Goal: Communication & Community: Answer question/provide support

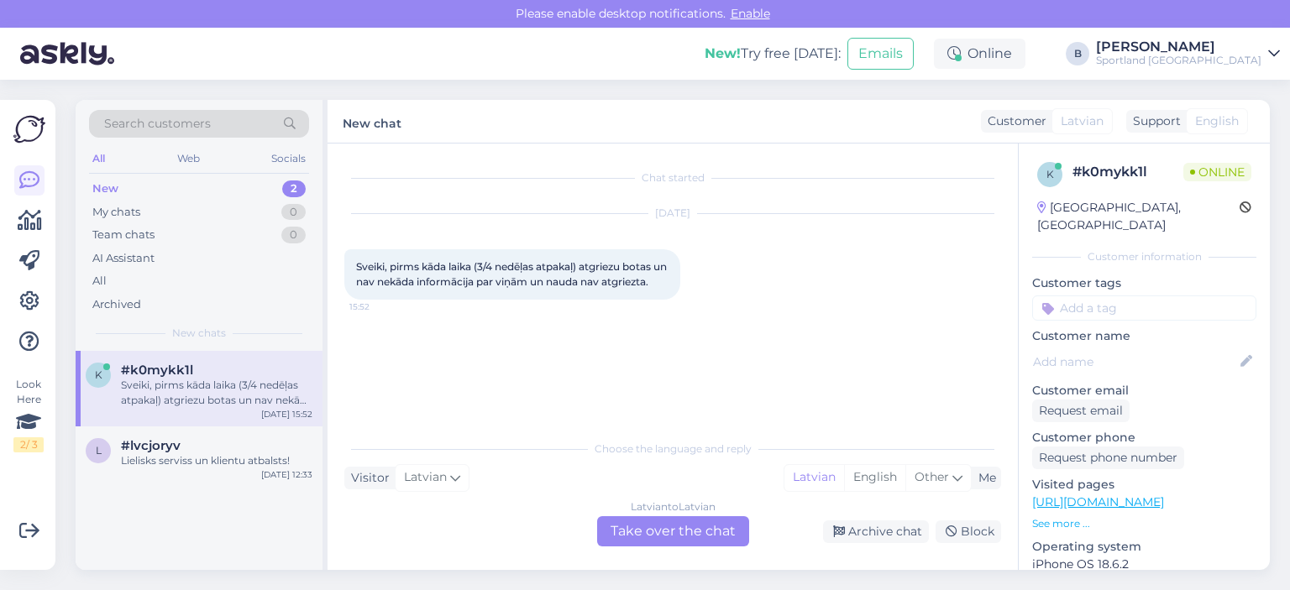
scroll to position [268, 0]
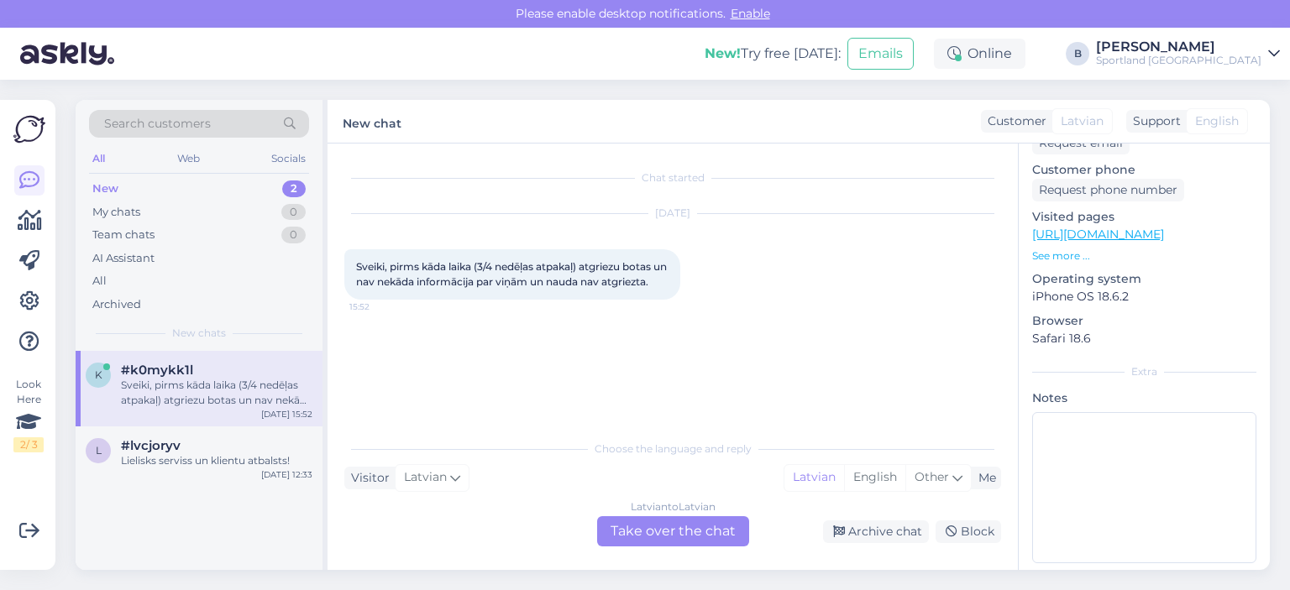
click at [669, 533] on div "Latvian to Latvian Take over the chat" at bounding box center [673, 531] width 152 height 30
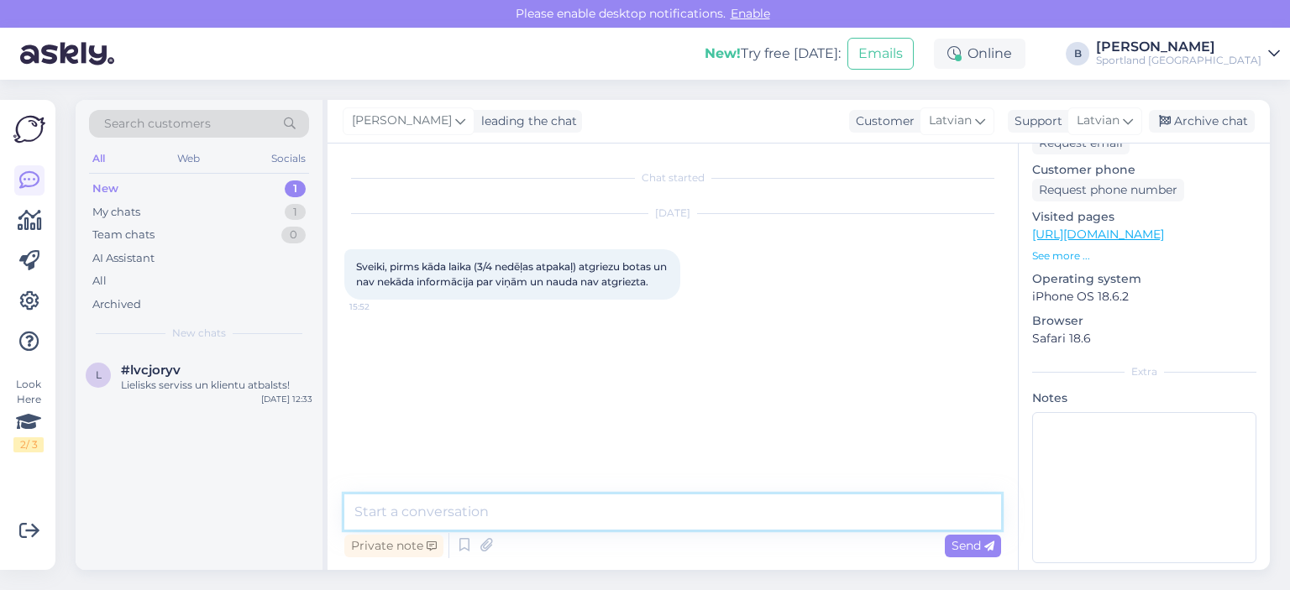
click at [669, 517] on textarea at bounding box center [672, 512] width 657 height 35
type textarea "Sveiki"
type textarea "Kāds ir pasūtījuma numurs?"
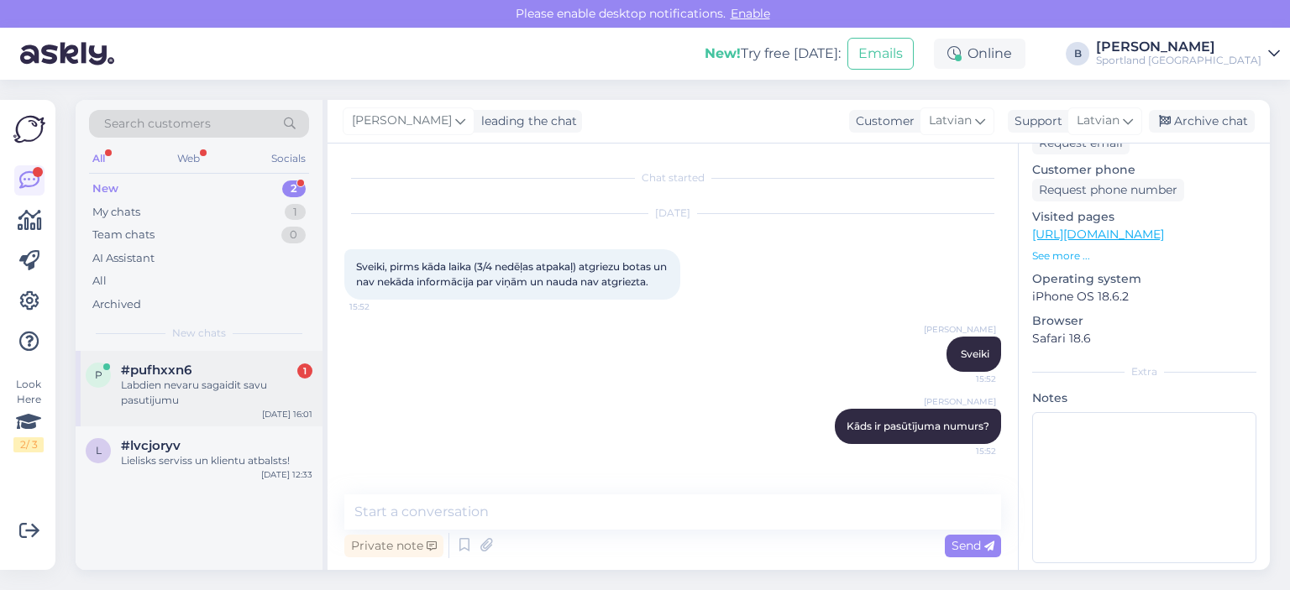
click at [197, 398] on div "Labdien nevaru sagaidit savu pasutijumu" at bounding box center [216, 393] width 191 height 30
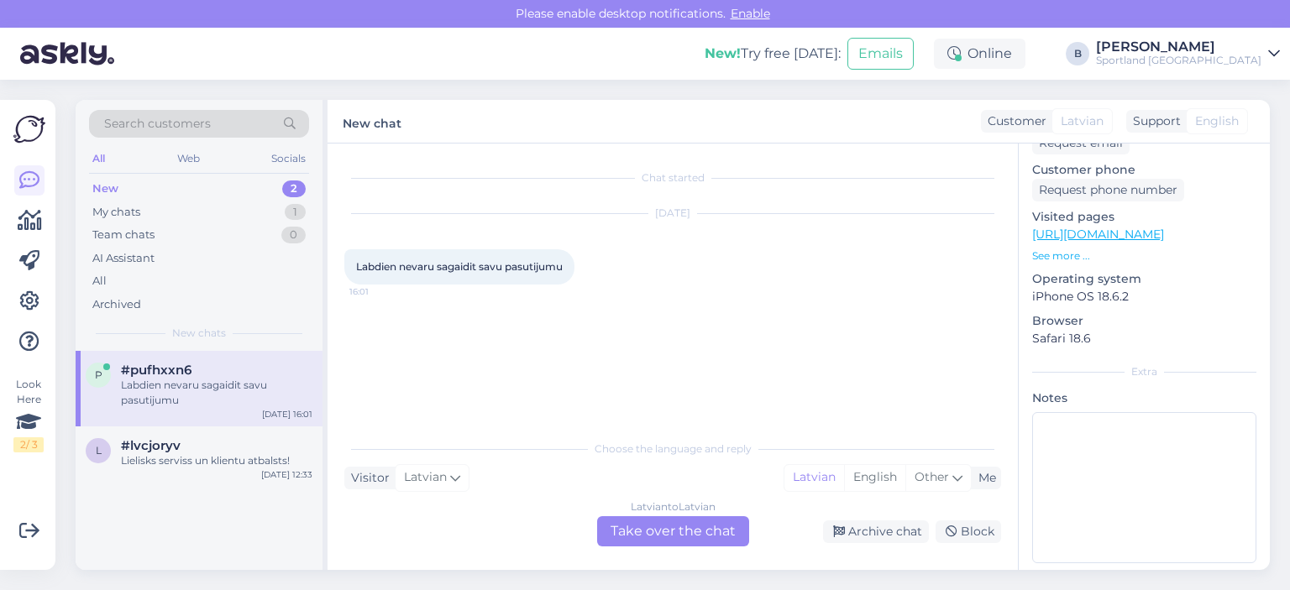
click at [673, 532] on div "Latvian to Latvian Take over the chat" at bounding box center [673, 531] width 152 height 30
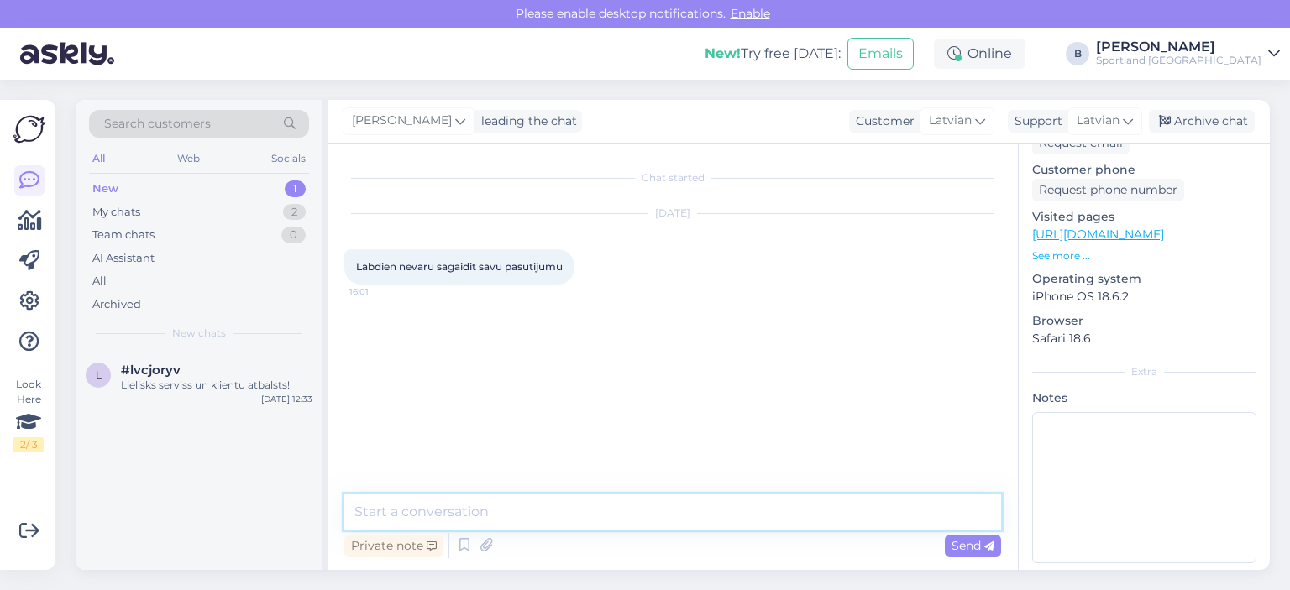
click at [673, 512] on textarea at bounding box center [672, 512] width 657 height 35
type textarea "Sveiki"
type textarea "Kāds ir pasūtījuma numurs?"
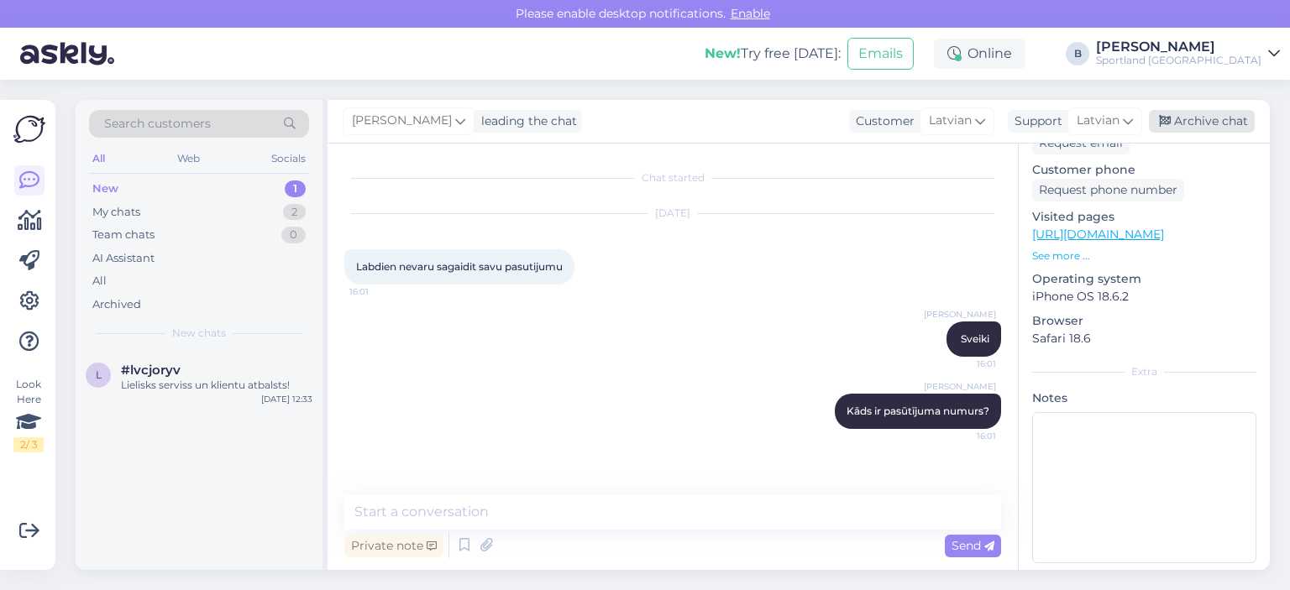
click at [1179, 117] on div "Archive chat" at bounding box center [1202, 121] width 106 height 23
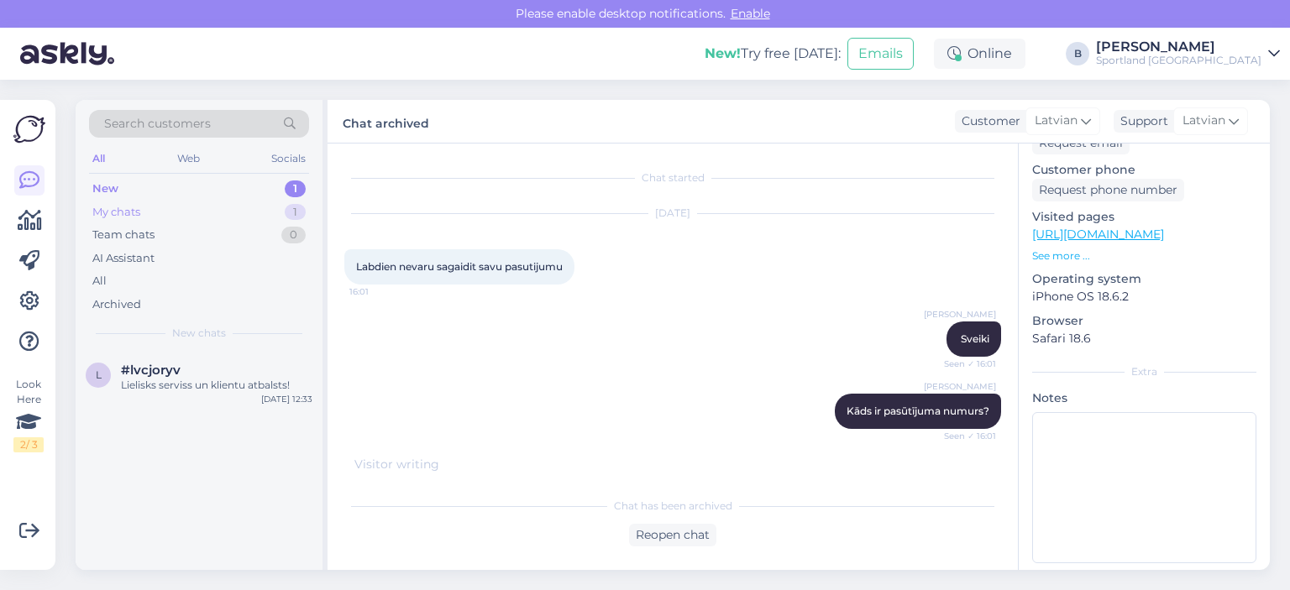
click at [153, 202] on div "My chats 1" at bounding box center [199, 213] width 220 height 24
click at [205, 373] on div "#k0mykk1l" at bounding box center [216, 370] width 191 height 15
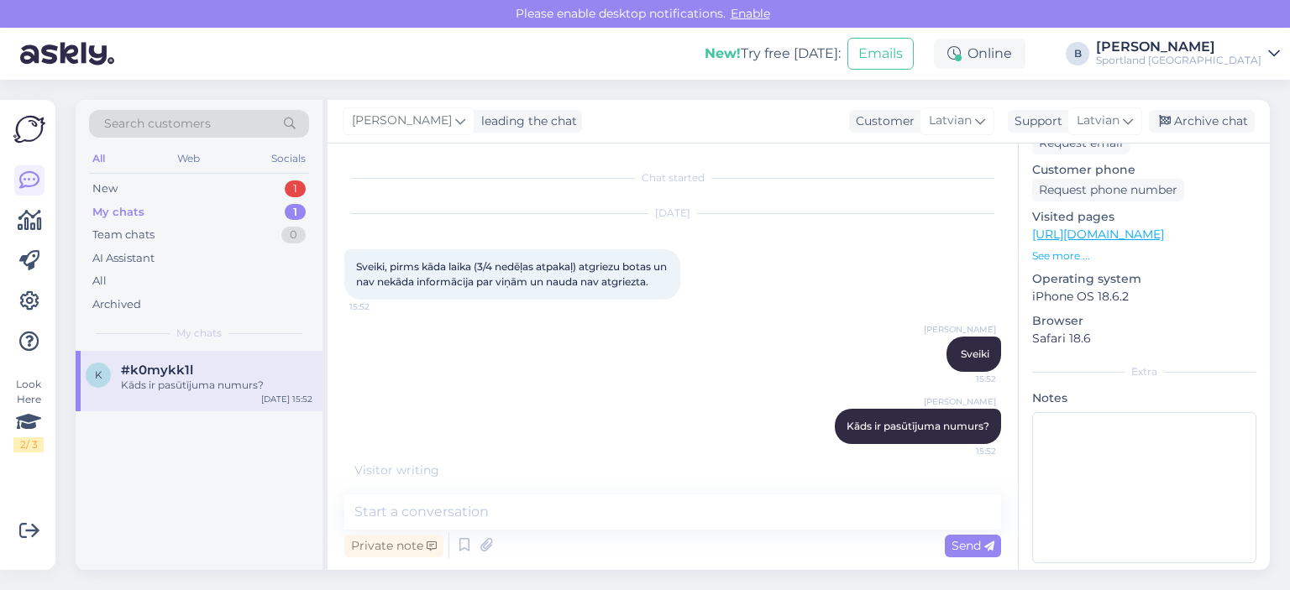
scroll to position [16, 0]
click at [176, 177] on div "New 2" at bounding box center [199, 189] width 220 height 24
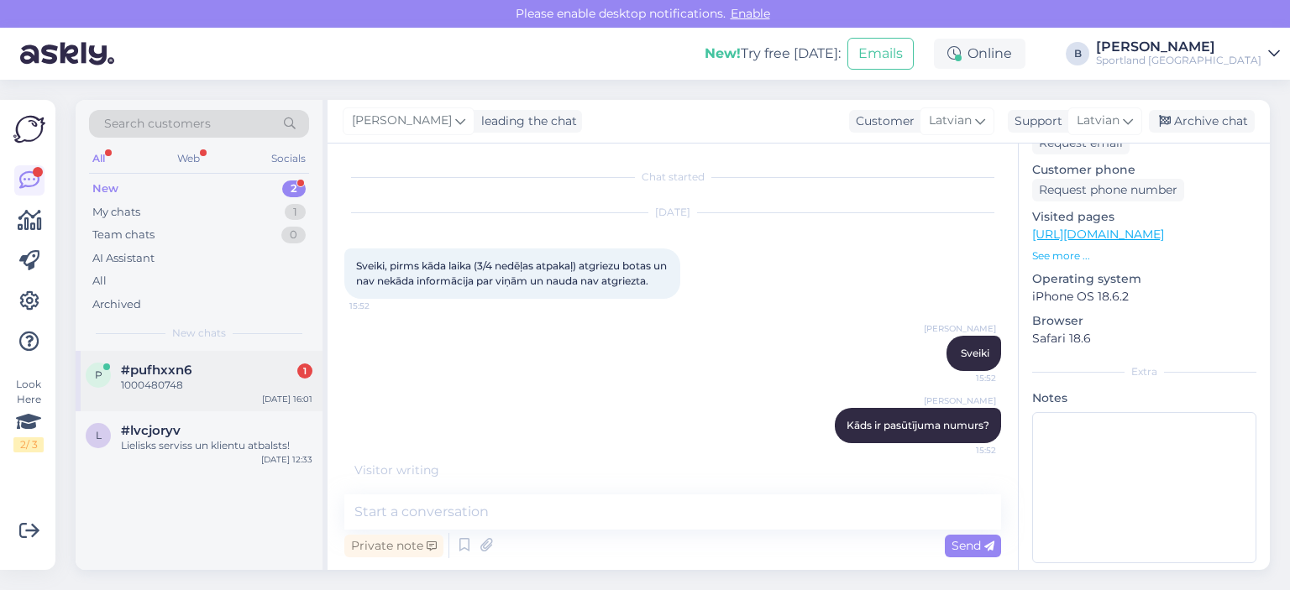
click at [194, 382] on div "1000480748" at bounding box center [216, 385] width 191 height 15
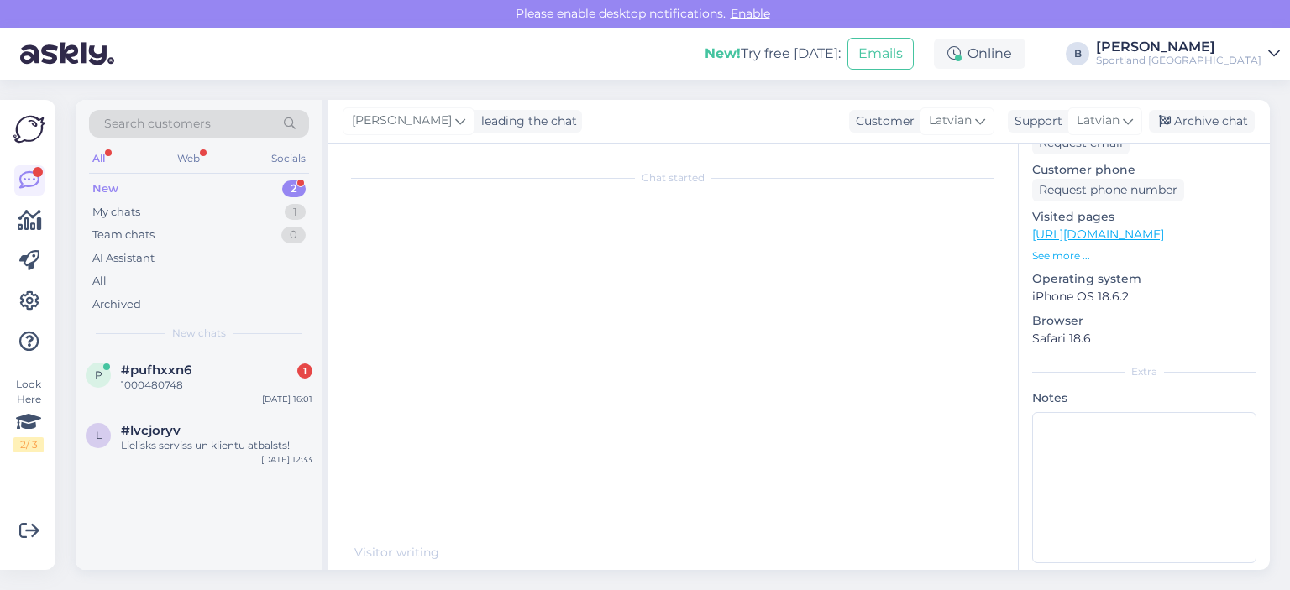
scroll to position [121, 0]
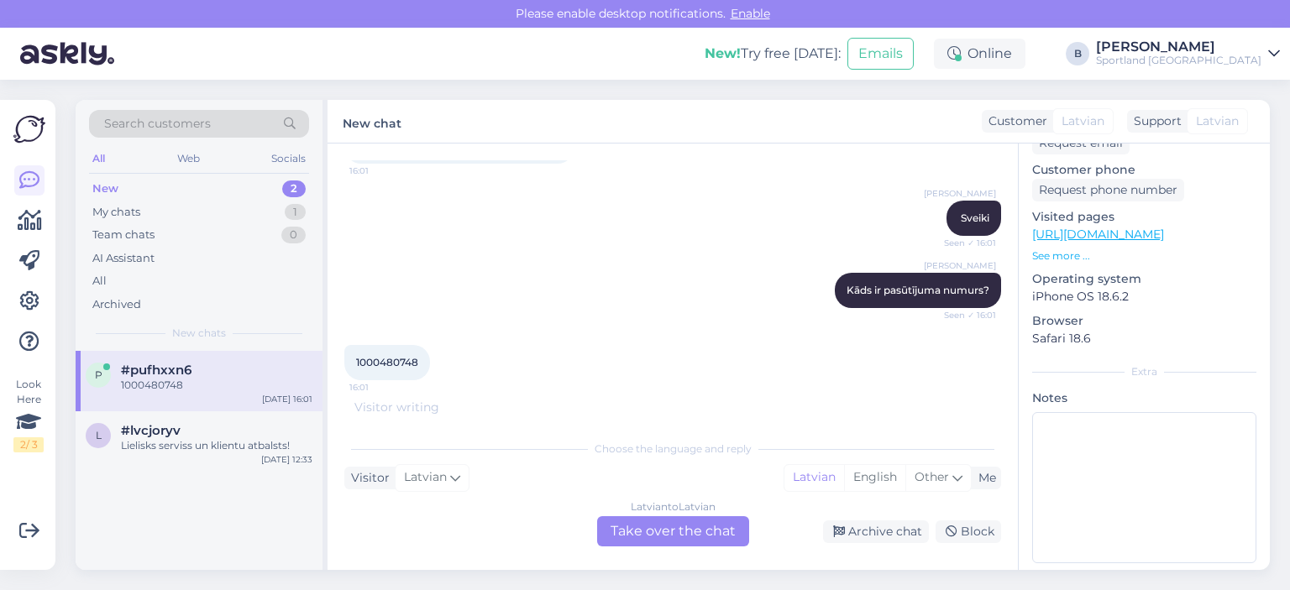
click at [402, 362] on span "1000480748" at bounding box center [387, 362] width 62 height 13
copy div "1000480748 16:01"
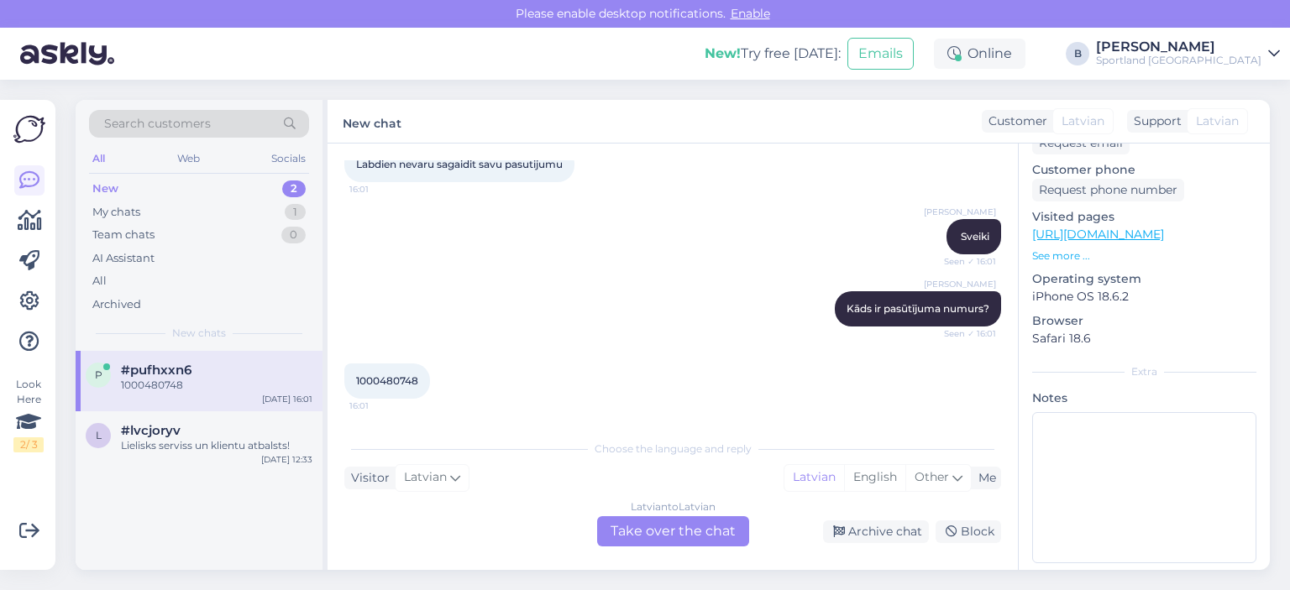
click at [709, 536] on div "Latvian to Latvian Take over the chat" at bounding box center [673, 531] width 152 height 30
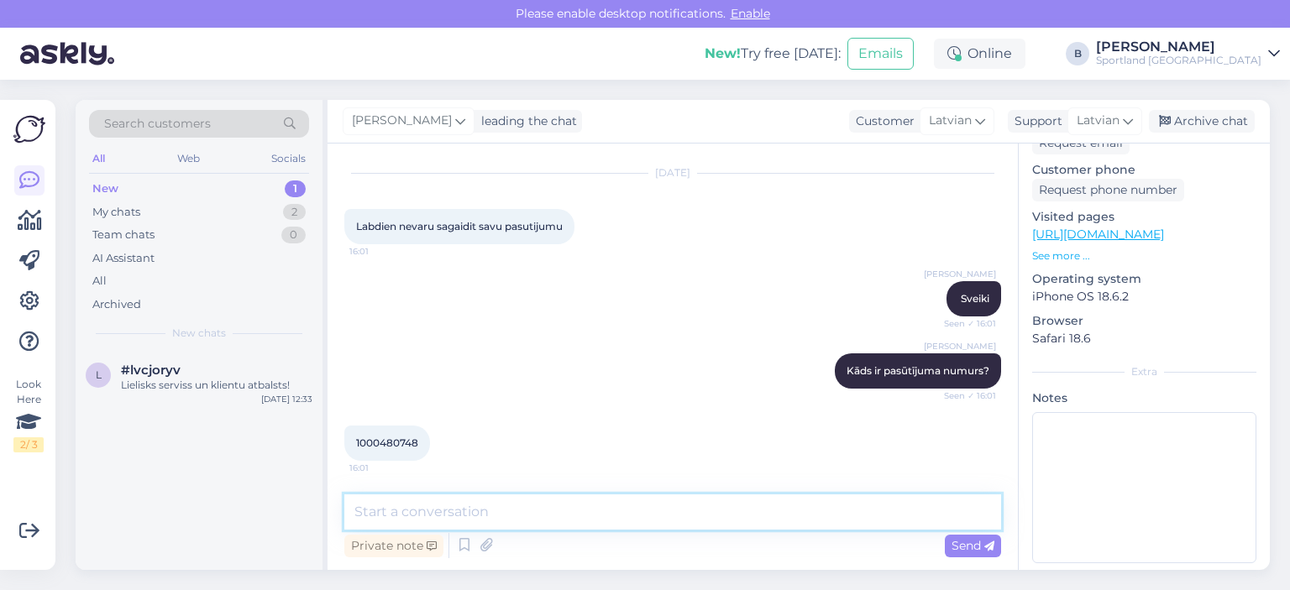
click at [640, 522] on textarea at bounding box center [672, 512] width 657 height 35
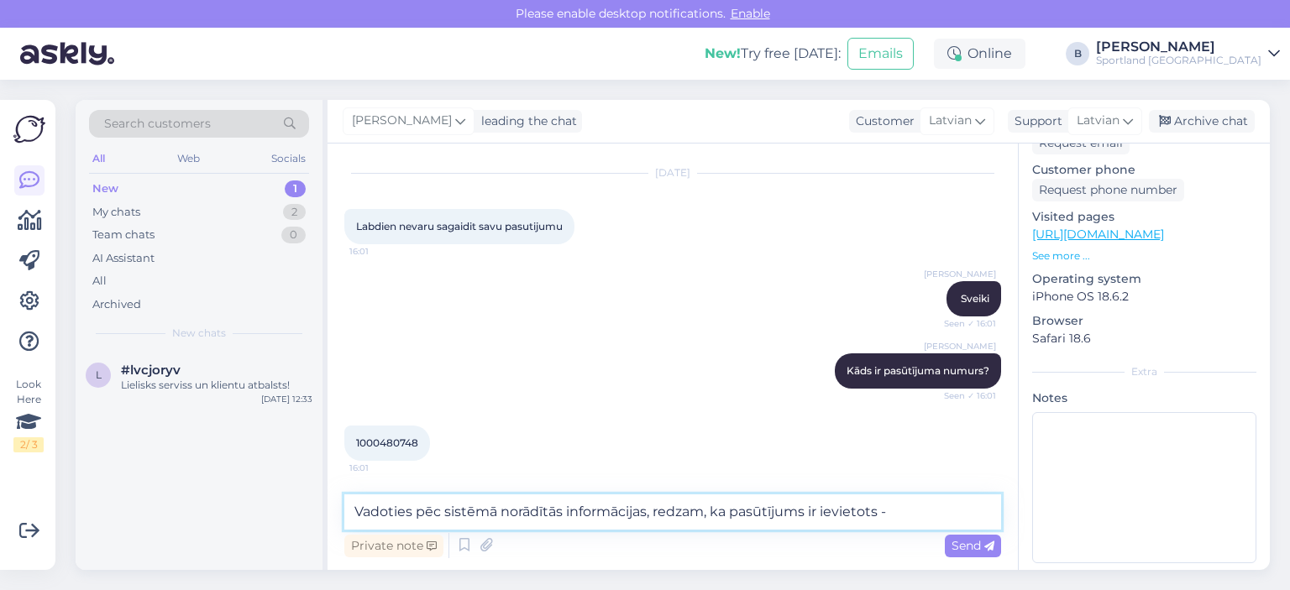
paste textarea "[GEOGRAPHIC_DATA] Citro pakomāts"
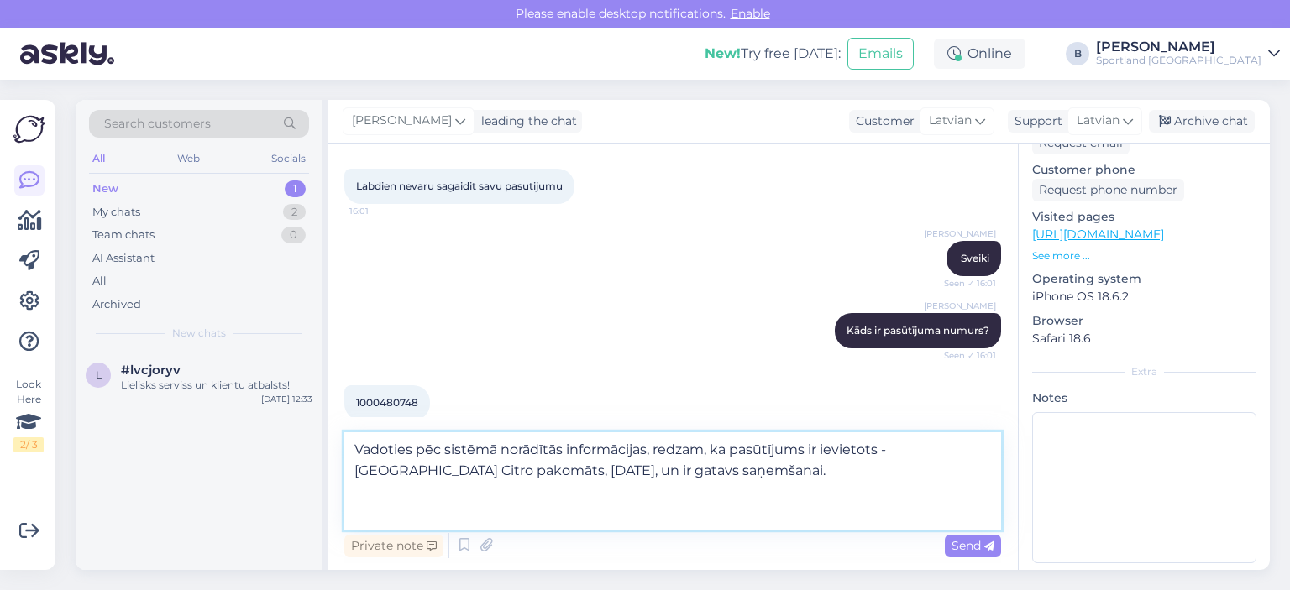
scroll to position [102, 0]
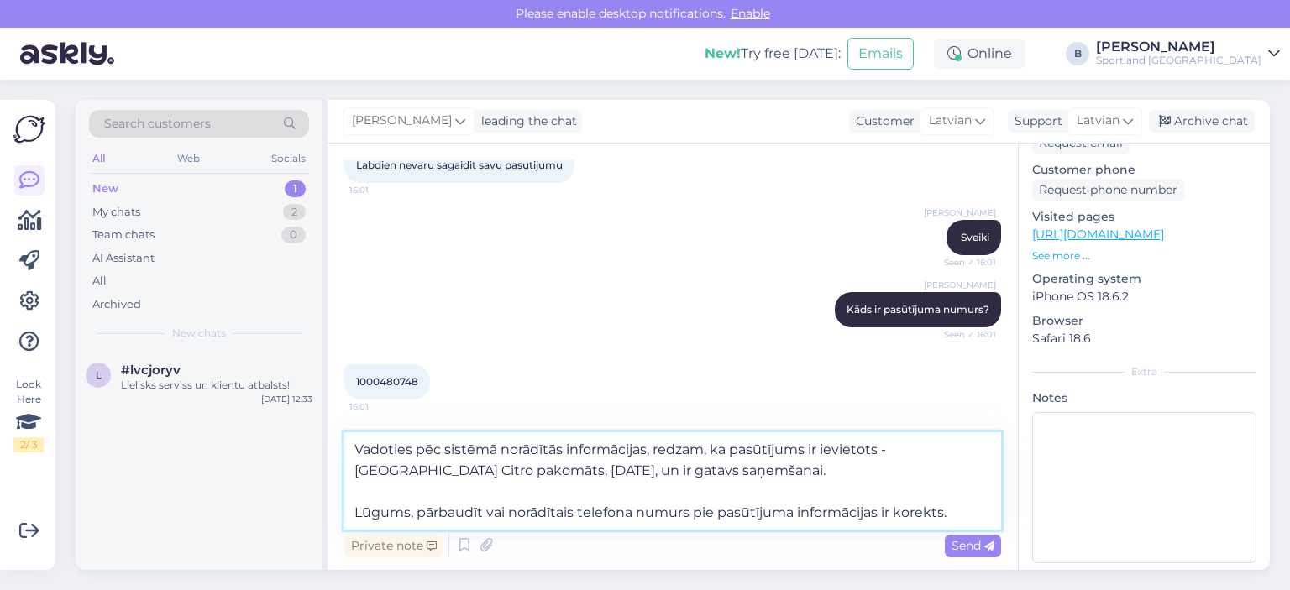
click at [688, 513] on textarea "Vadoties pēc sistēmā norādītās informācijas, redzam, ka pasūtījums ir ievietots…" at bounding box center [672, 480] width 657 height 97
click at [881, 513] on textarea "Vadoties pēc sistēmā norādītās informācijas, redzam, ka pasūtījums ir ievietots…" at bounding box center [672, 480] width 657 height 97
type textarea "Vadoties pēc sistēmā norādītās informācijas, redzam, ka pasūtījums ir ievietots…"
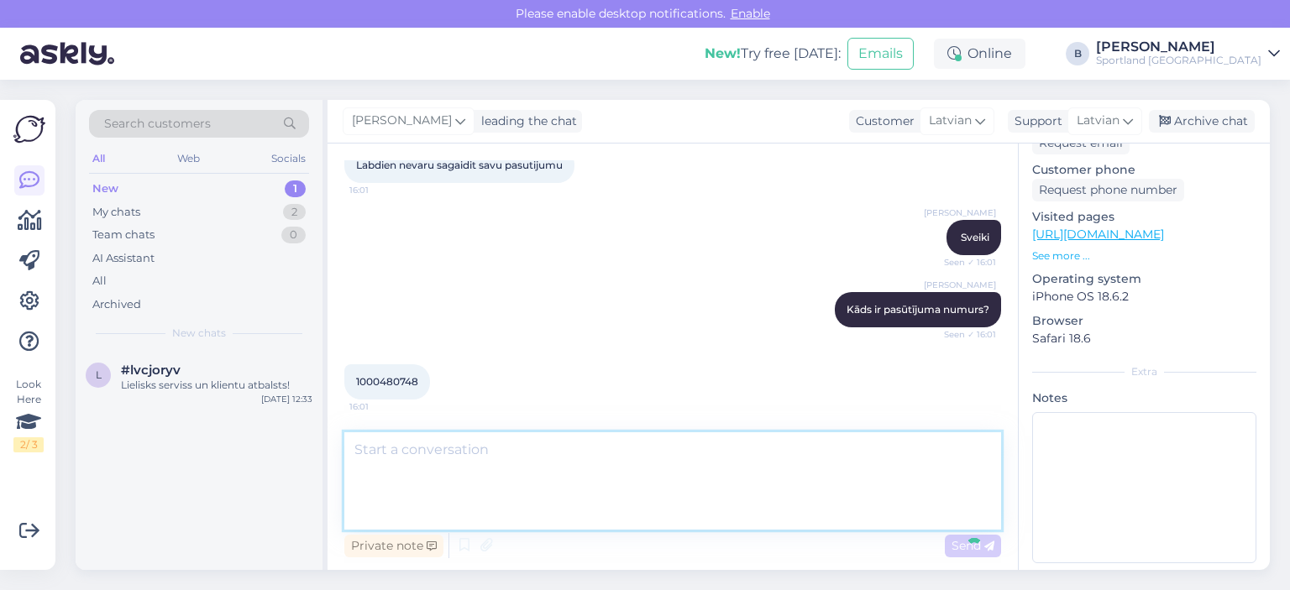
scroll to position [188, 0]
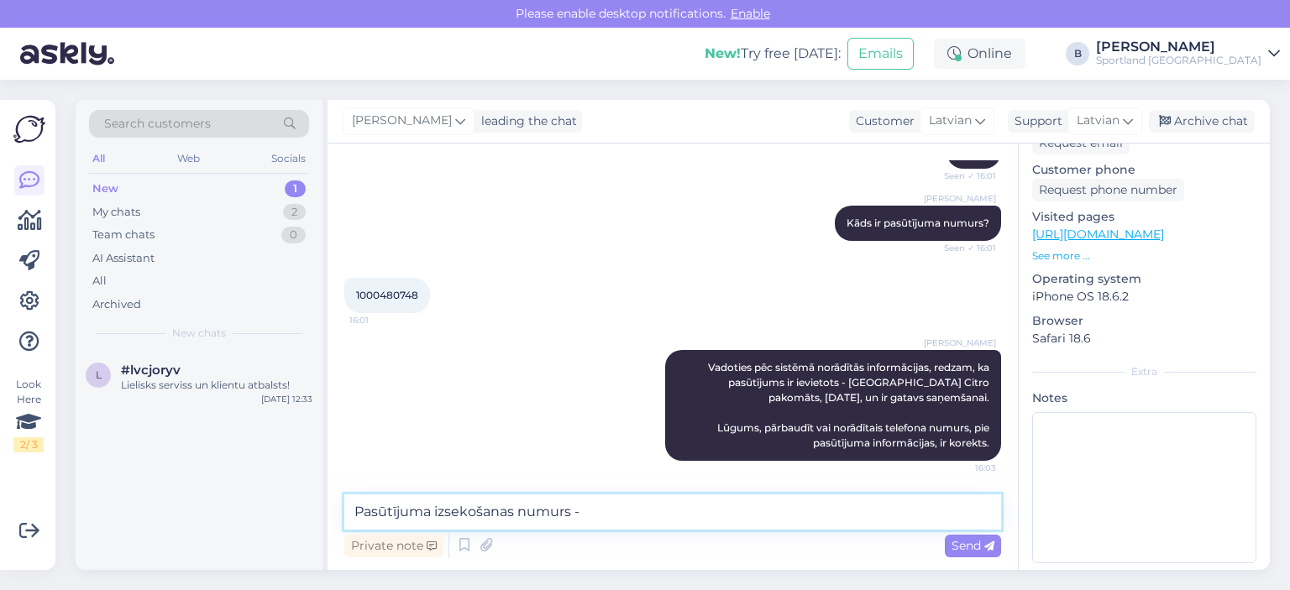
paste textarea "CC843614609EE"
type textarea "Pasūtījuma izsekošanas numurs - CC843614609EE"
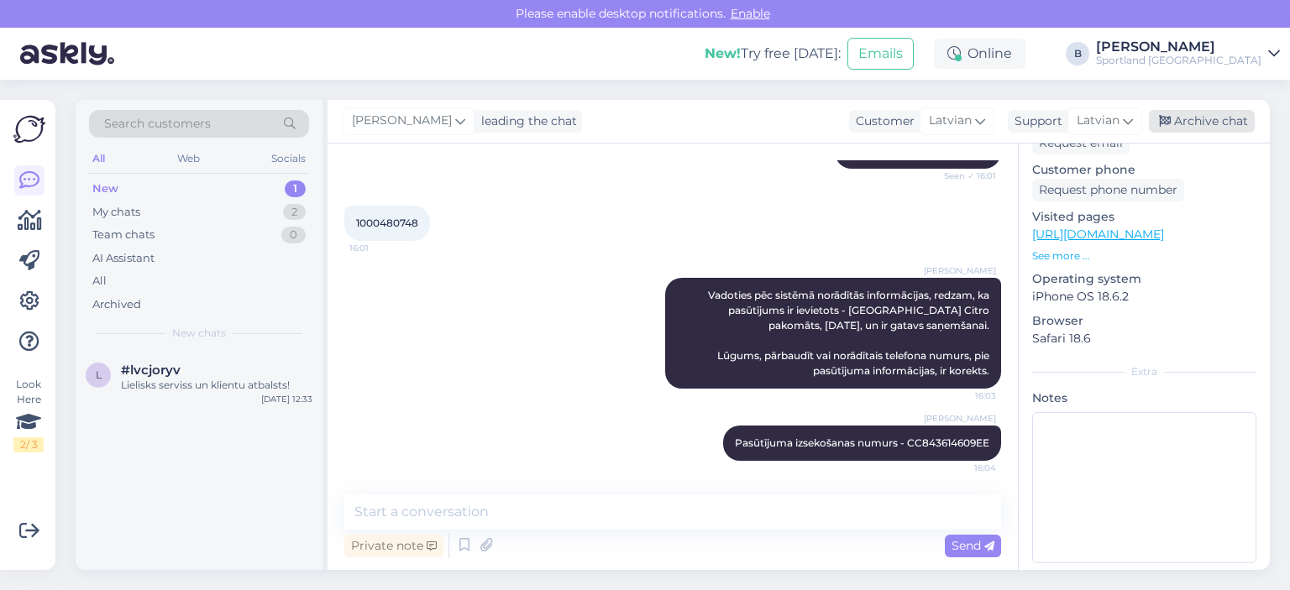
click at [1187, 120] on div "Archive chat" at bounding box center [1202, 121] width 106 height 23
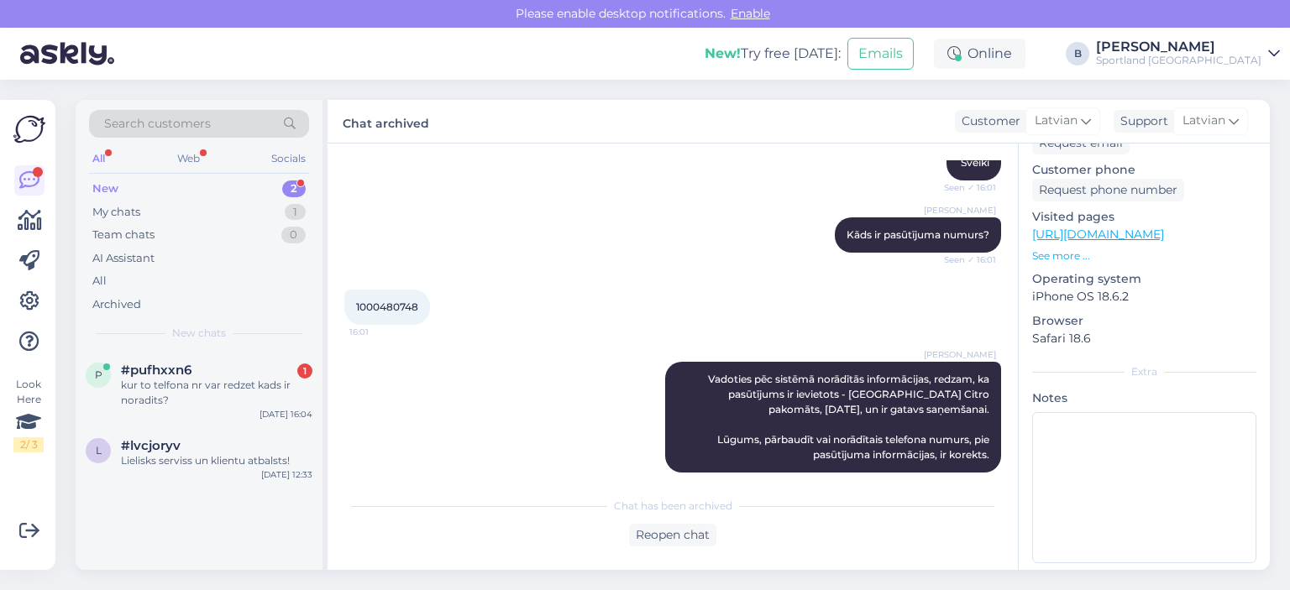
scroll to position [338, 0]
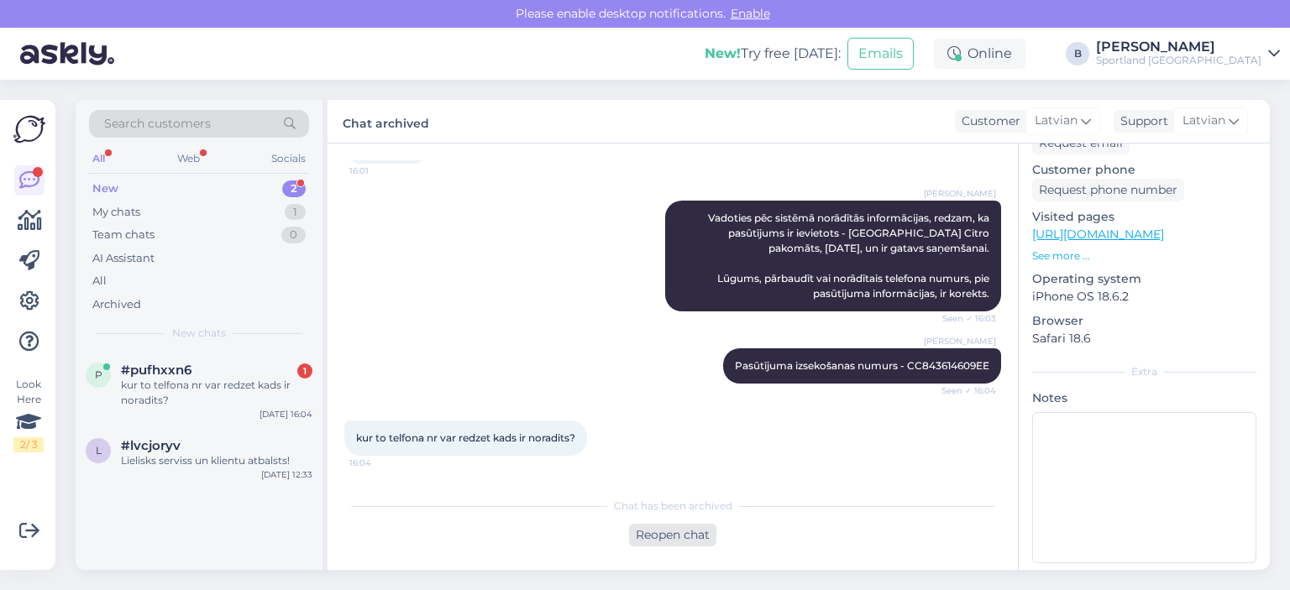
click at [716, 537] on div "Reopen chat" at bounding box center [672, 535] width 87 height 23
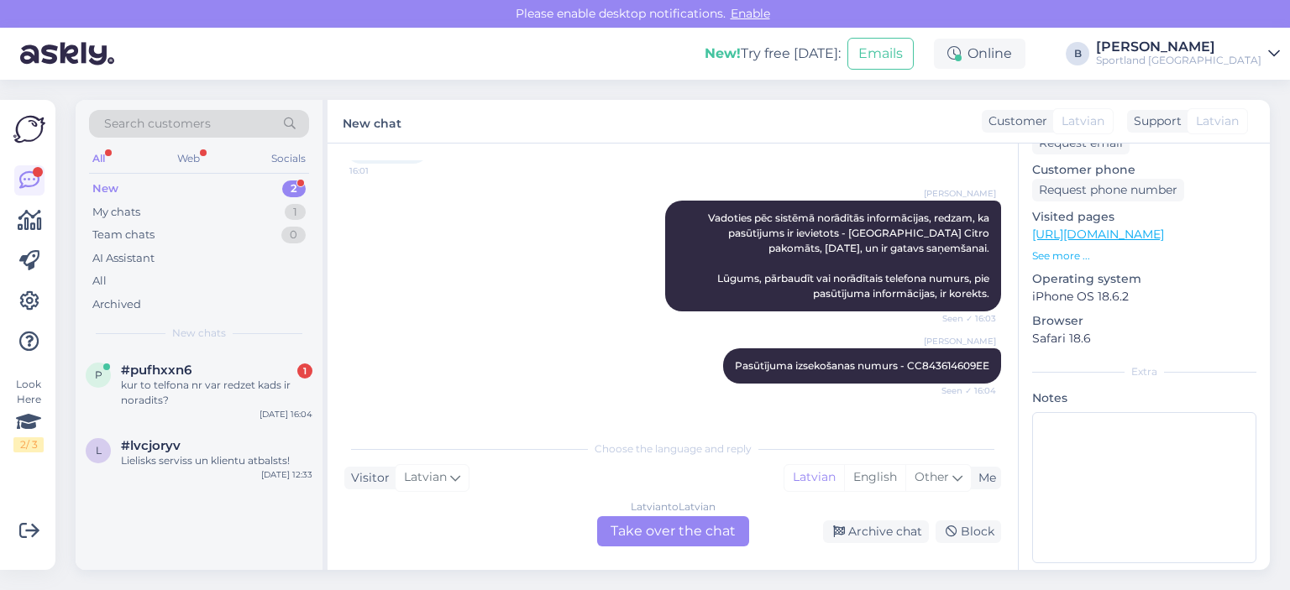
click at [636, 513] on div "Latvian to Latvian" at bounding box center [673, 507] width 85 height 15
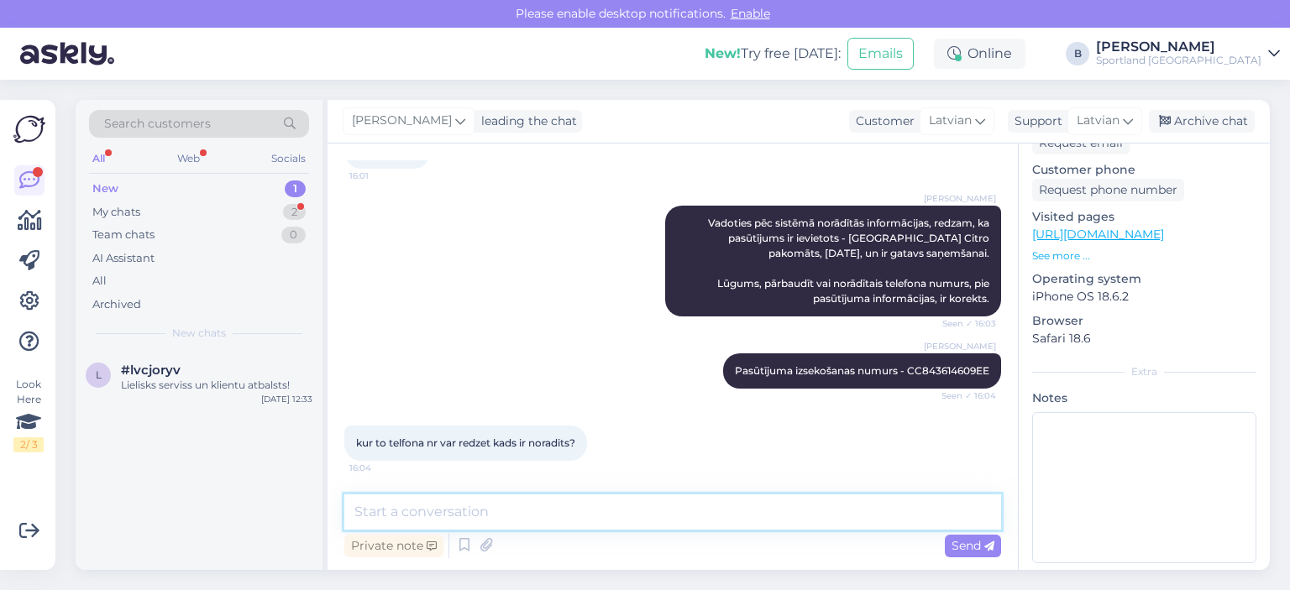
click at [633, 513] on textarea at bounding box center [672, 512] width 657 height 35
paste textarea "[PHONE_NUMBER]"
type textarea "Šāds telefona numurs ir norādīts pie pasūtījuma - [PHONE_NUMBER]"
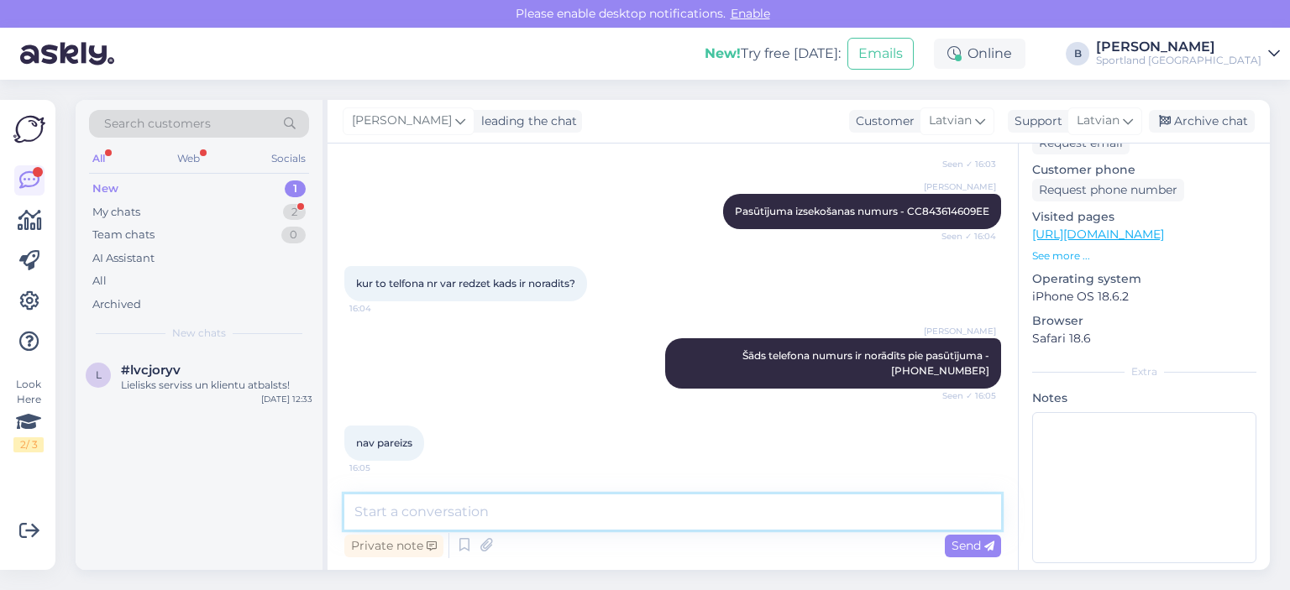
scroll to position [510, 0]
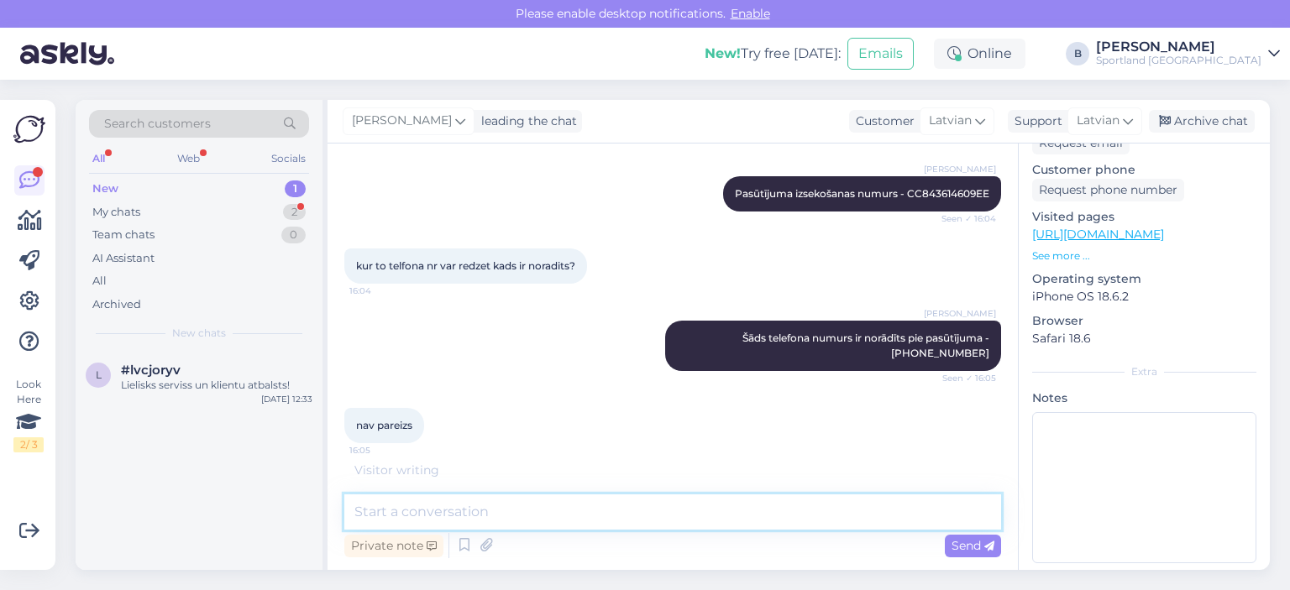
click at [701, 506] on textarea at bounding box center [672, 512] width 657 height 35
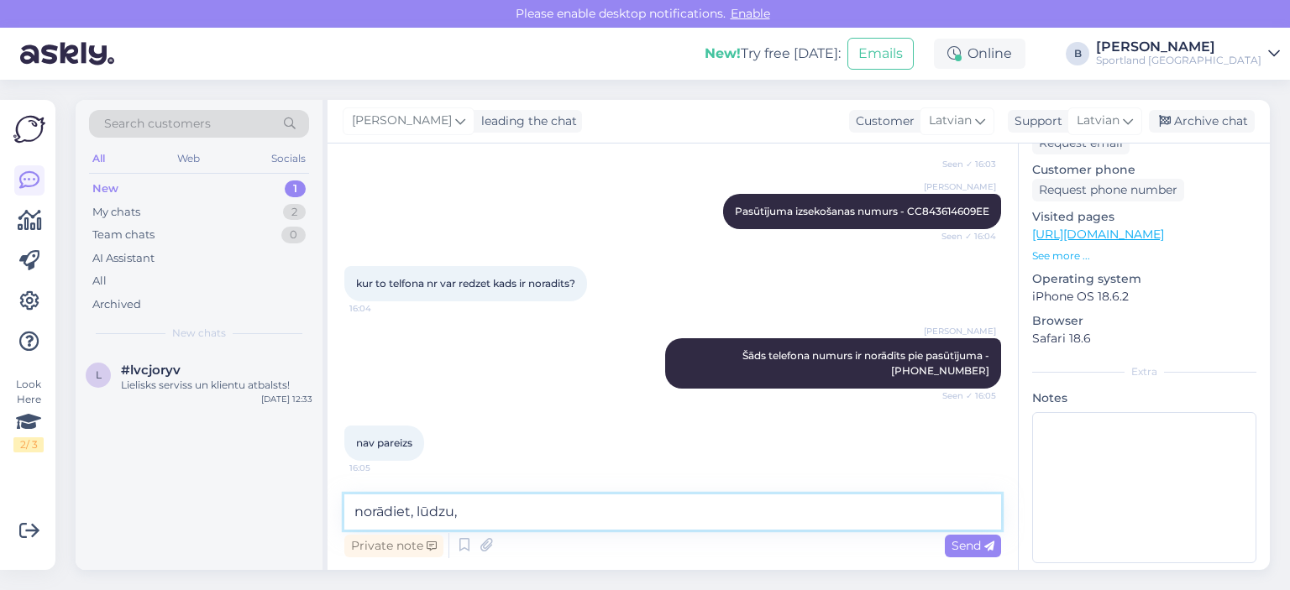
scroll to position [564, 0]
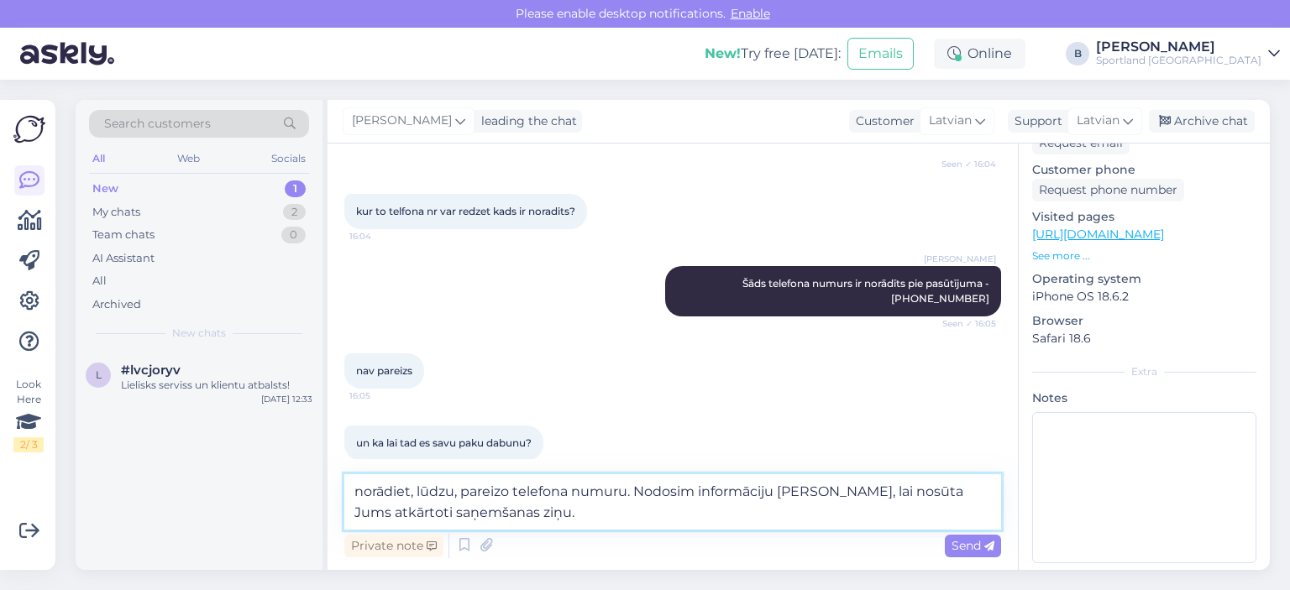
type textarea "norādiet, lūdzu, pareizo telefona numuru. Nodosim informāciju [PERSON_NAME], la…"
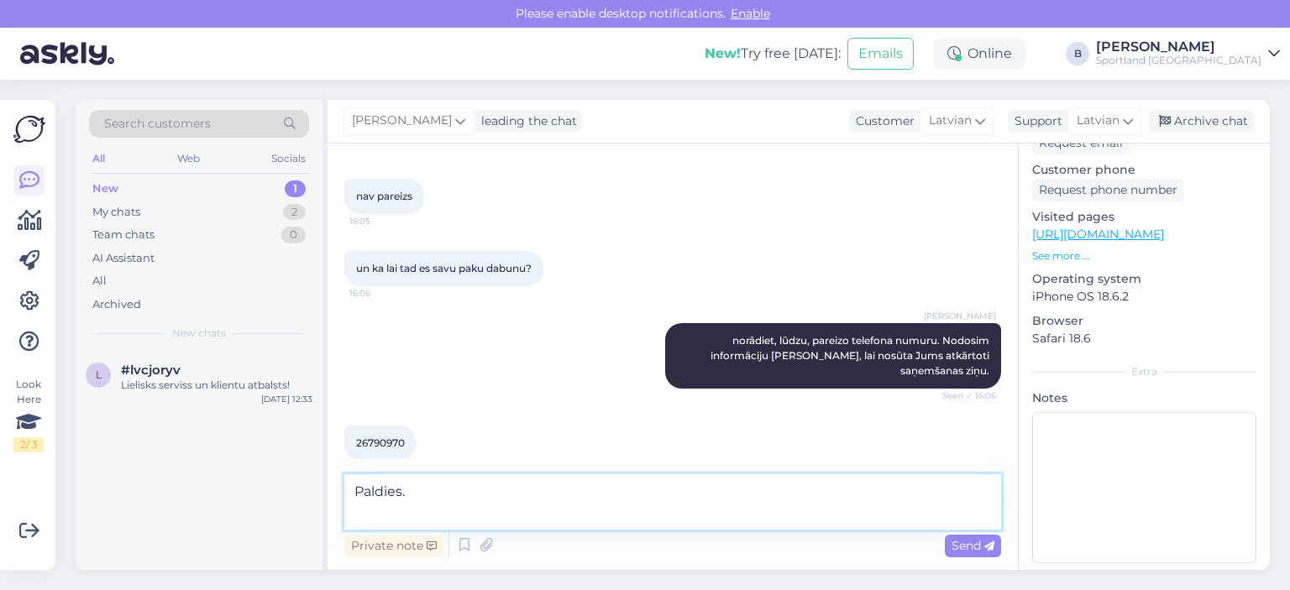
scroll to position [756, 0]
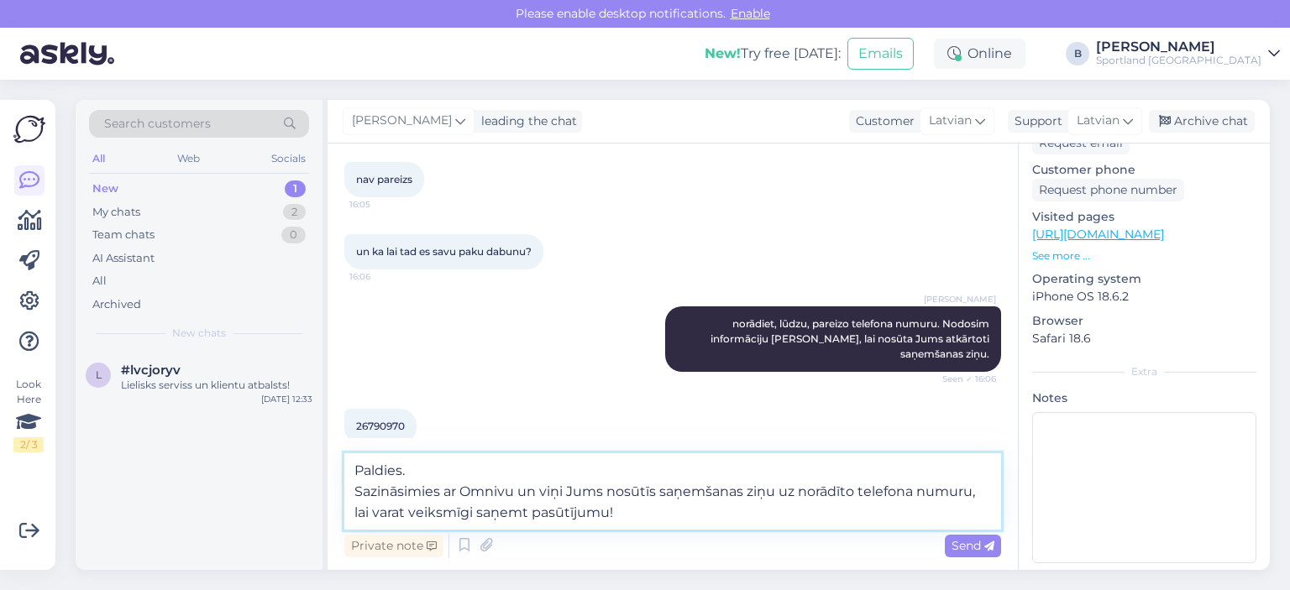
type textarea "Paldies. Sazināsimies ar Omnivu un viņi Jums nosūtīs saņemšanas ziņu uz norādīt…"
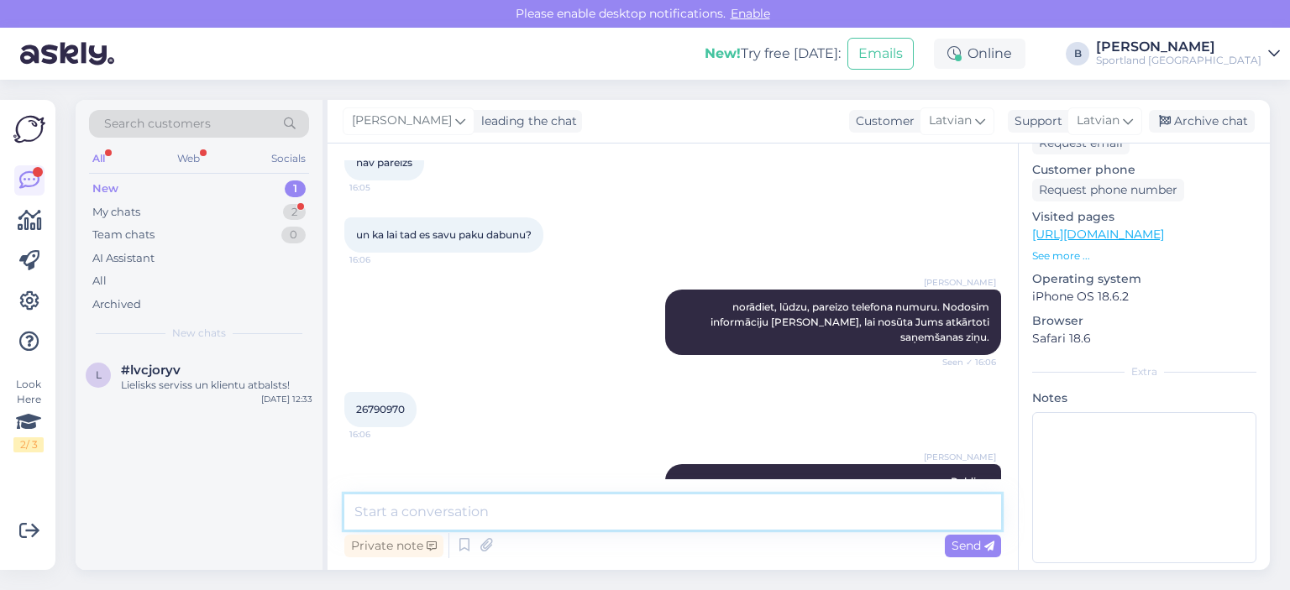
scroll to position [929, 0]
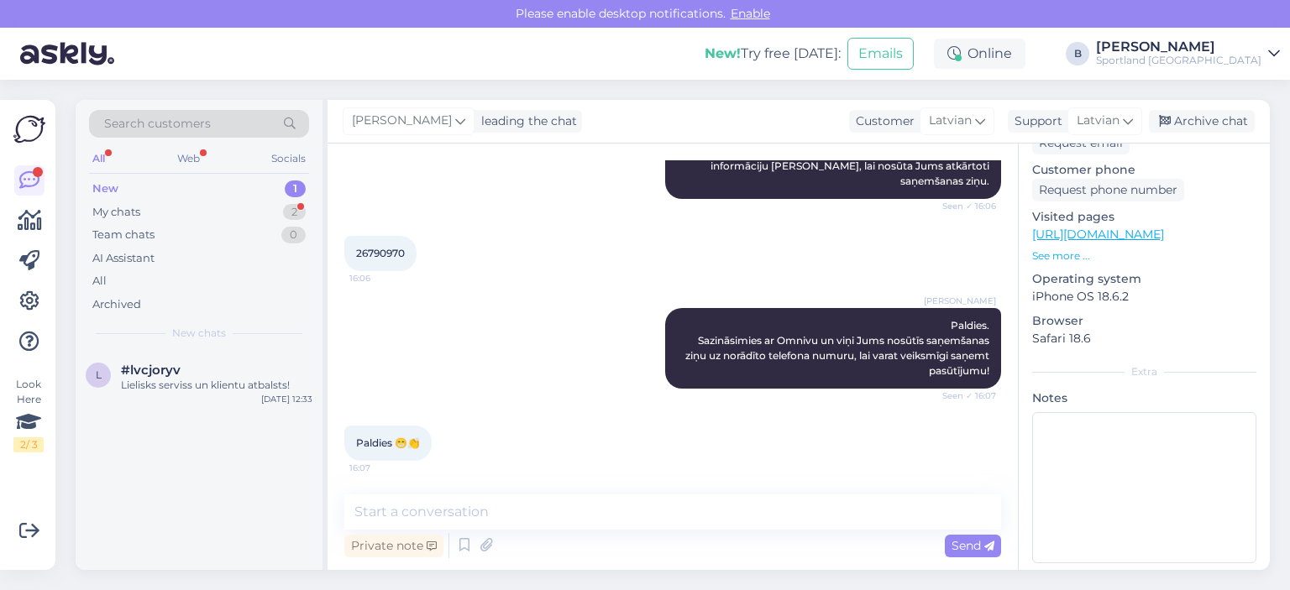
click at [391, 248] on span "26790970" at bounding box center [380, 253] width 49 height 13
copy div "26790970 16:06"
click at [491, 523] on textarea at bounding box center [672, 512] width 657 height 35
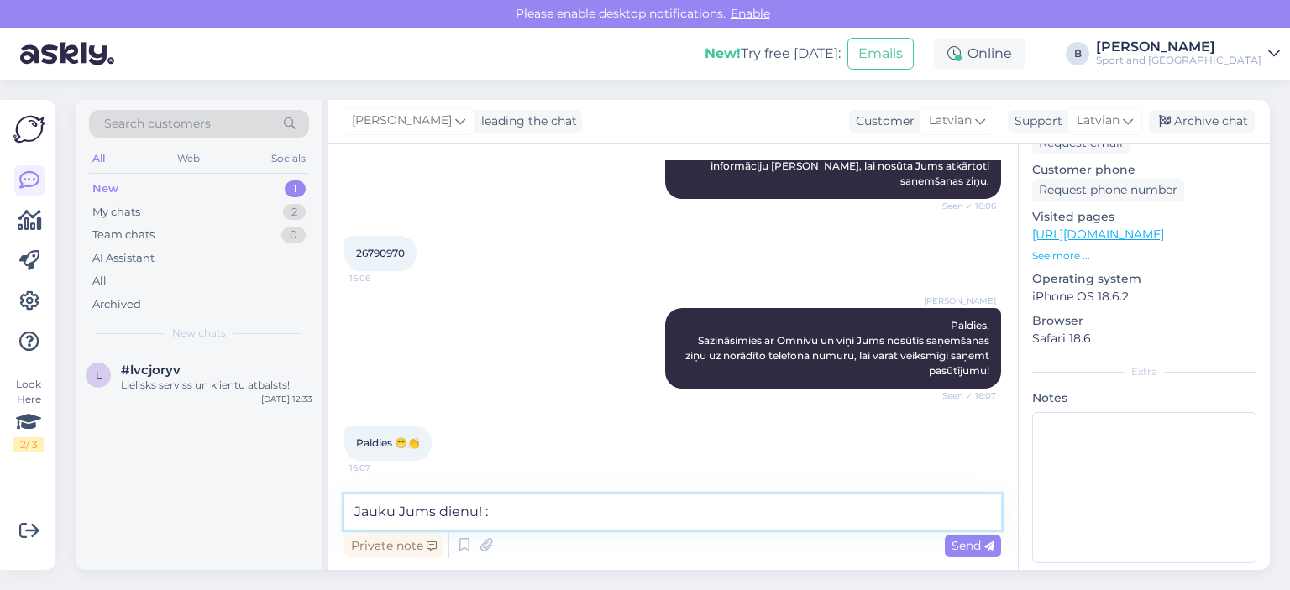
type textarea "Jauku Jums dienu! :)"
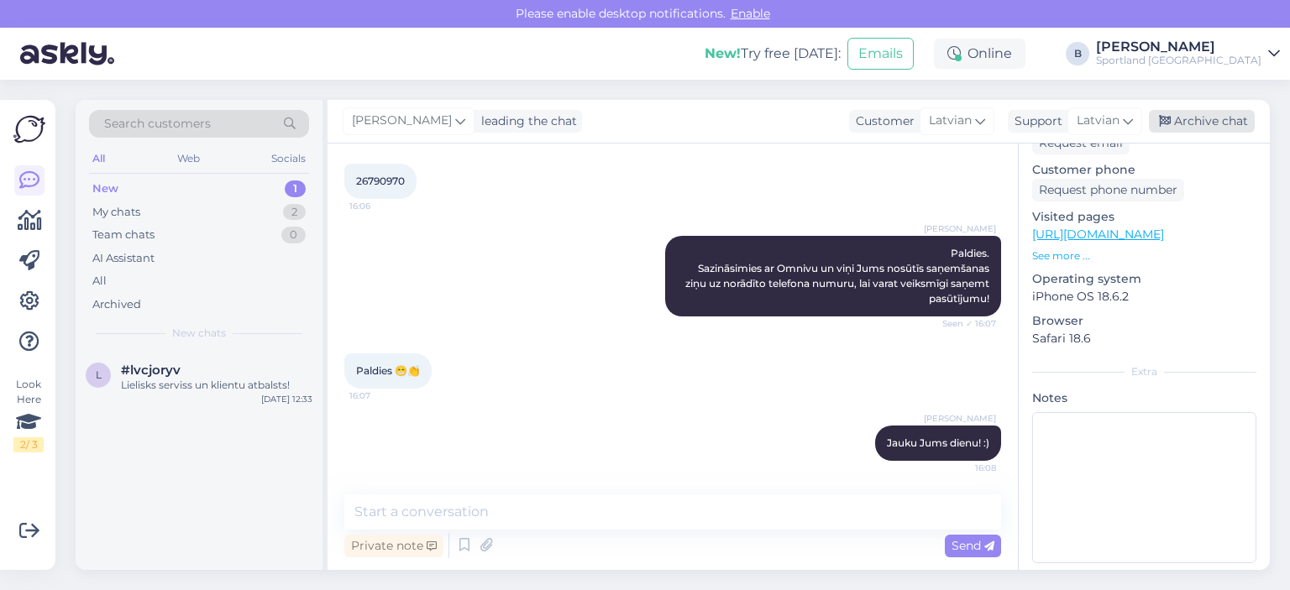
click at [1172, 119] on div "Archive chat" at bounding box center [1202, 121] width 106 height 23
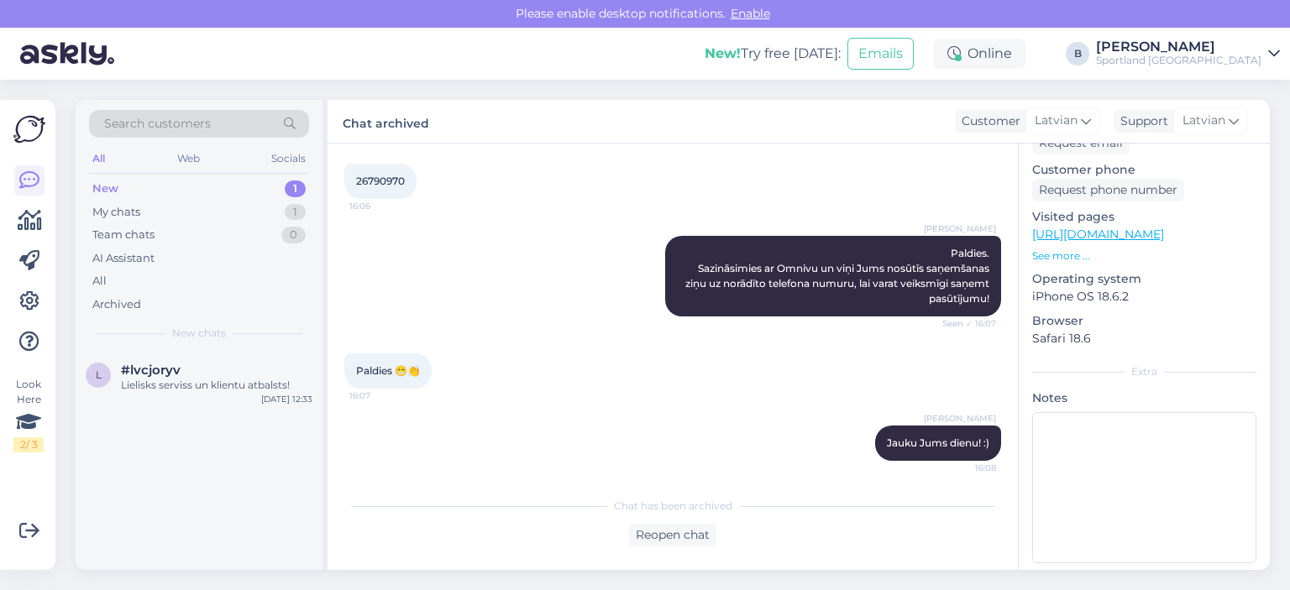
click at [118, 198] on div "New 1" at bounding box center [199, 189] width 220 height 24
click at [115, 214] on div "My chats" at bounding box center [116, 212] width 48 height 17
click at [118, 183] on div "New 1" at bounding box center [199, 189] width 220 height 24
click at [123, 210] on div "My chats" at bounding box center [116, 212] width 48 height 17
click at [195, 383] on div "Kāds ir pasūtījuma numurs?" at bounding box center [216, 385] width 191 height 15
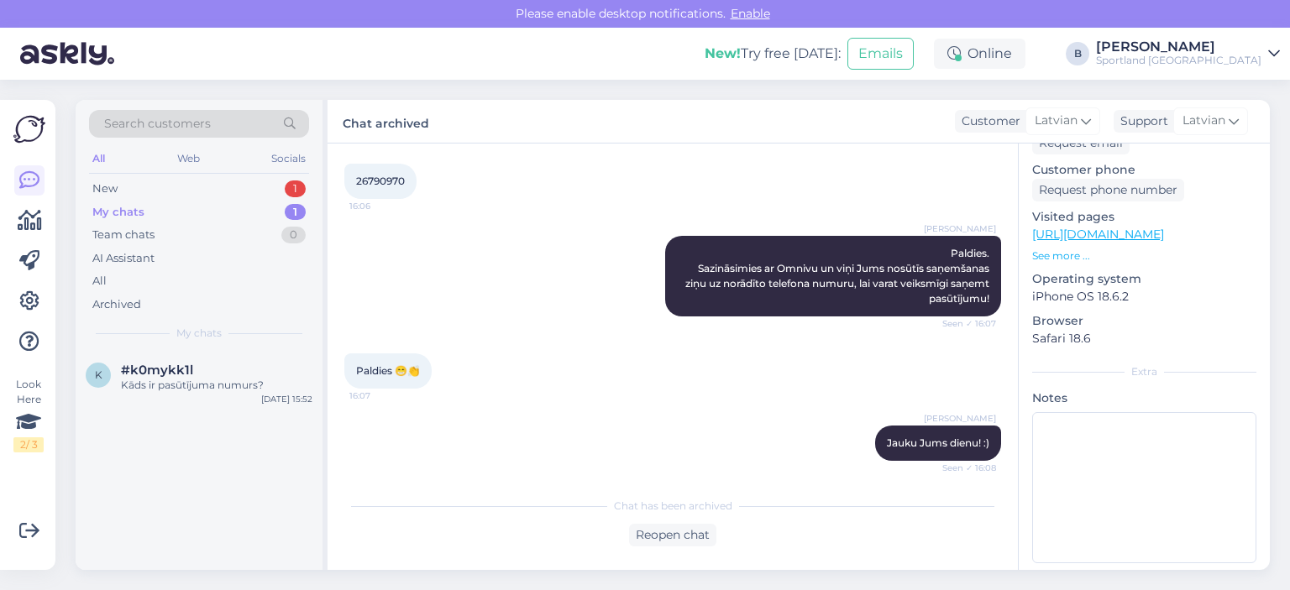
scroll to position [0, 0]
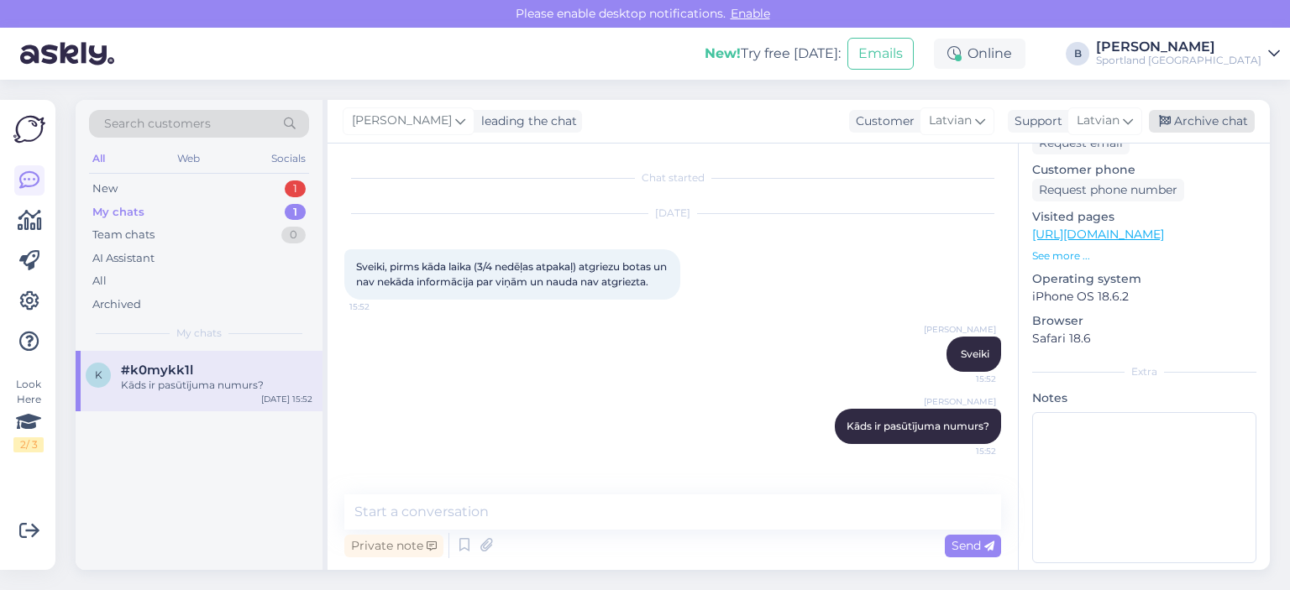
click at [1196, 119] on div "Archive chat" at bounding box center [1202, 121] width 106 height 23
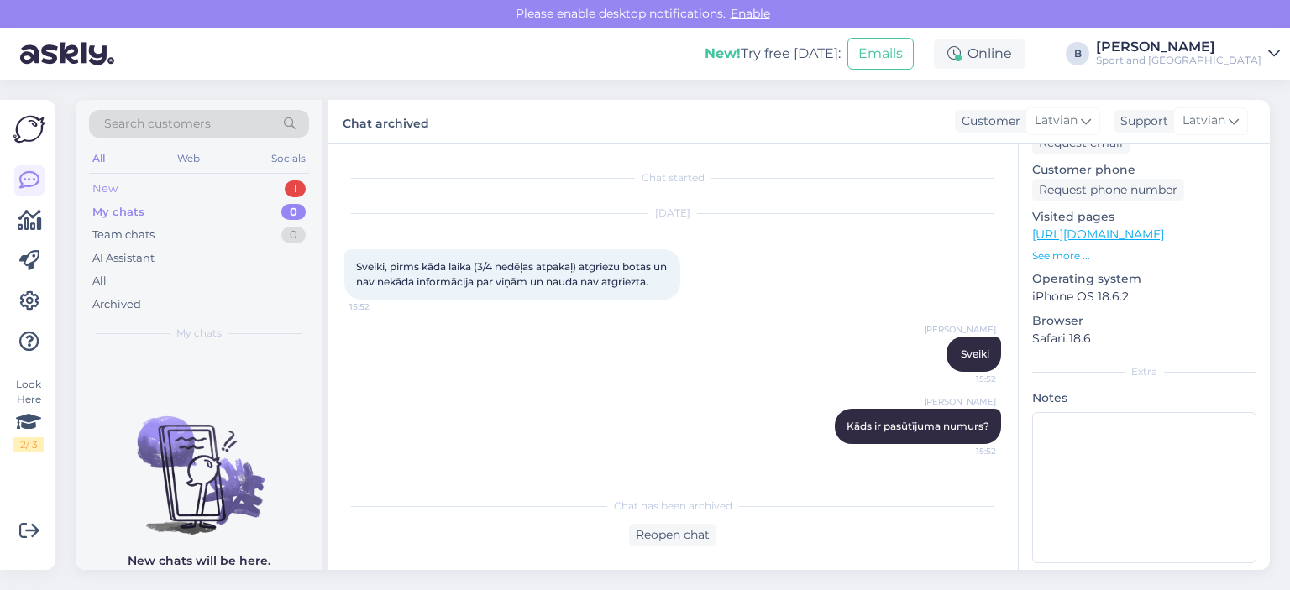
click at [139, 194] on div "New 1" at bounding box center [199, 189] width 220 height 24
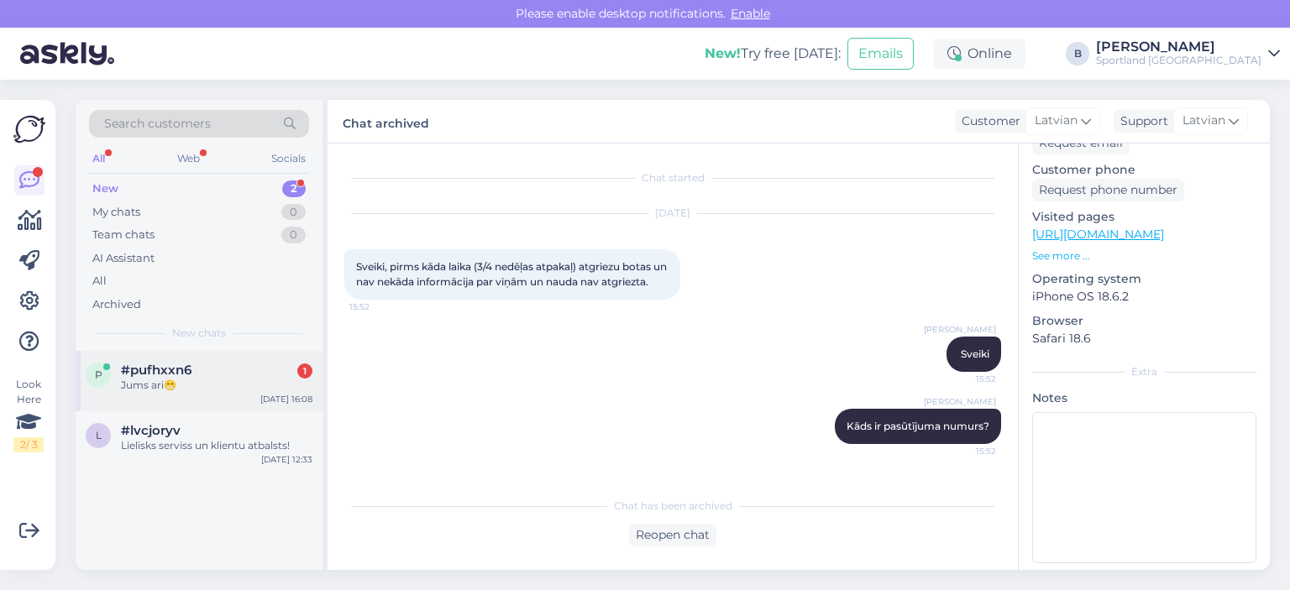
click at [233, 370] on div "#pufhxxn6 1" at bounding box center [216, 370] width 191 height 15
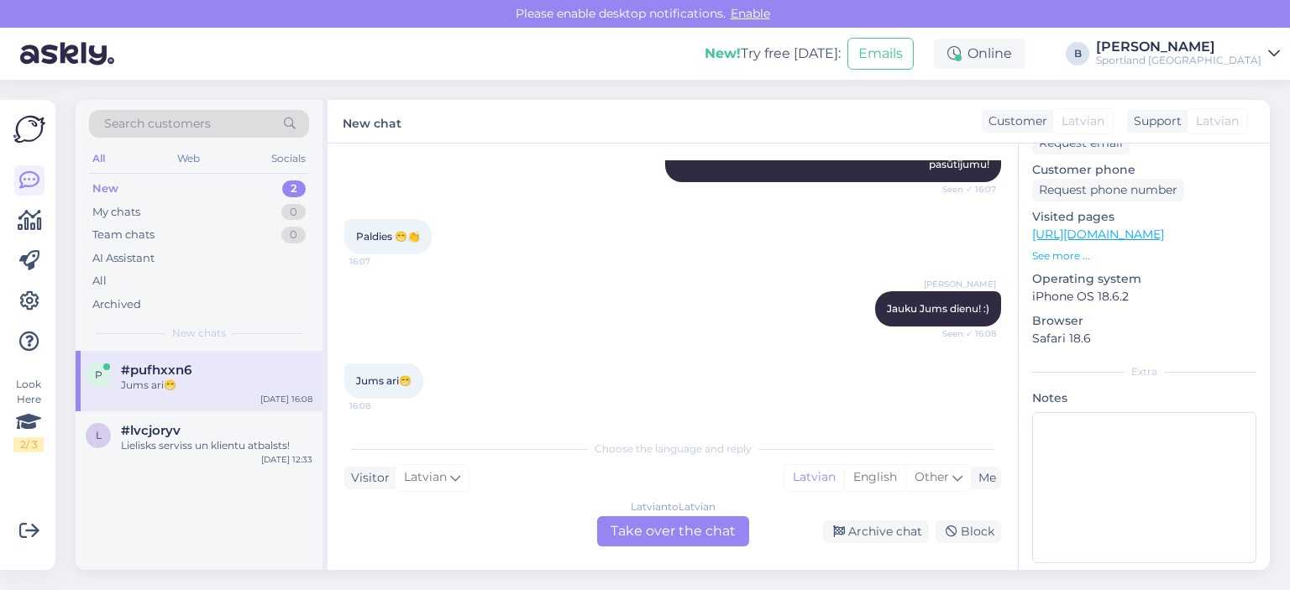
click at [658, 525] on div "Latvian to Latvian Take over the chat" at bounding box center [673, 531] width 152 height 30
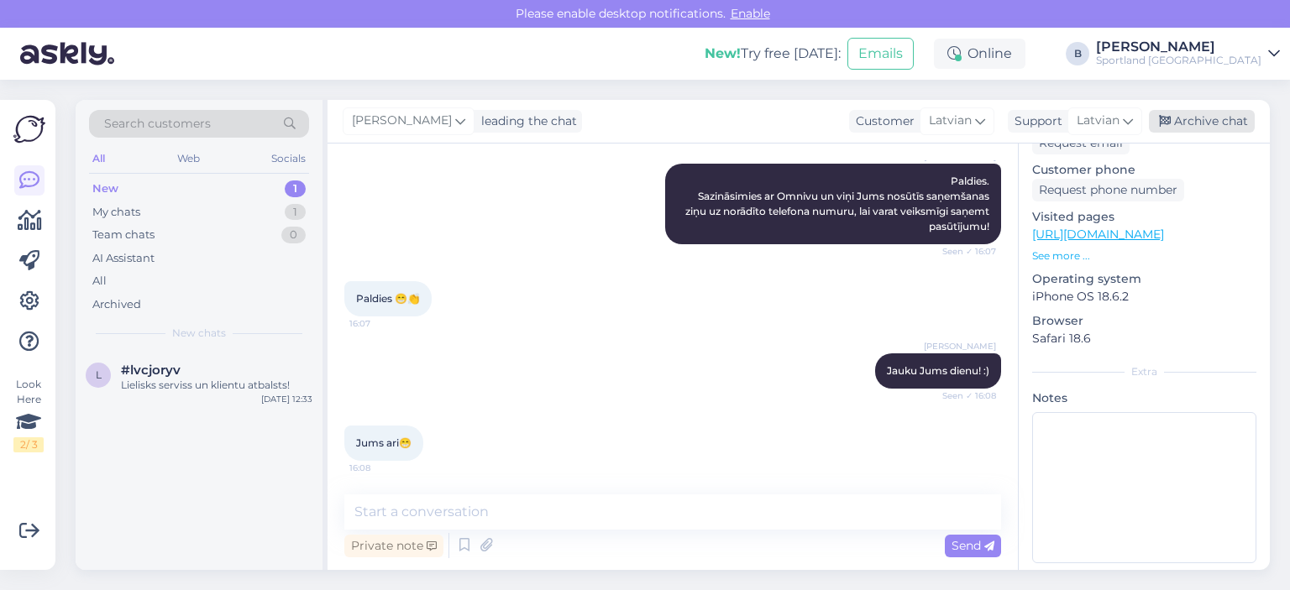
click at [1162, 112] on div "Archive chat" at bounding box center [1202, 121] width 106 height 23
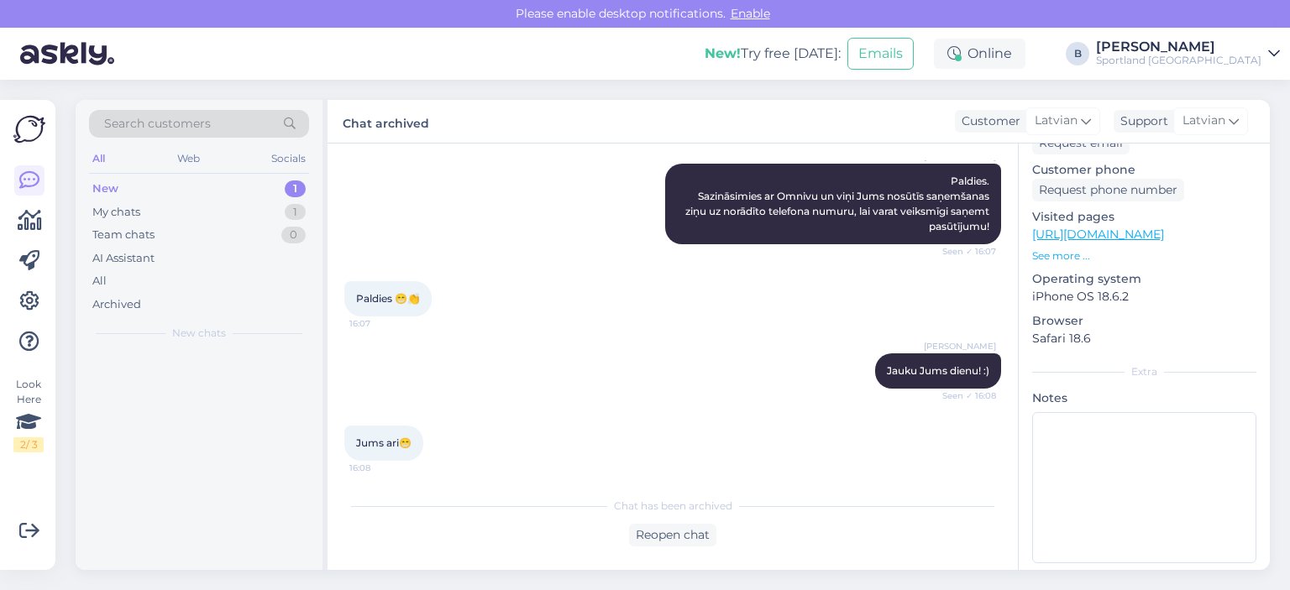
scroll to position [1078, 0]
